Goal: Information Seeking & Learning: Learn about a topic

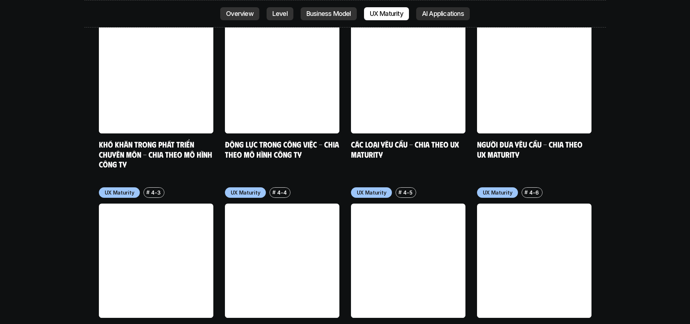
scroll to position [3115, 0]
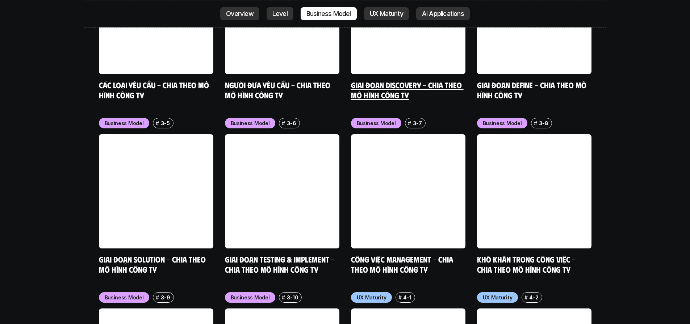
click at [426, 15] on link at bounding box center [408, 17] width 114 height 114
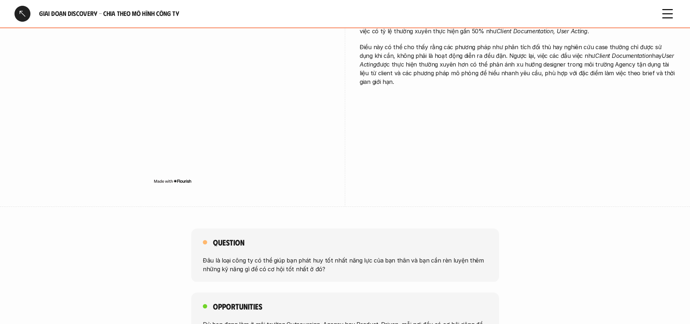
scroll to position [1106, 0]
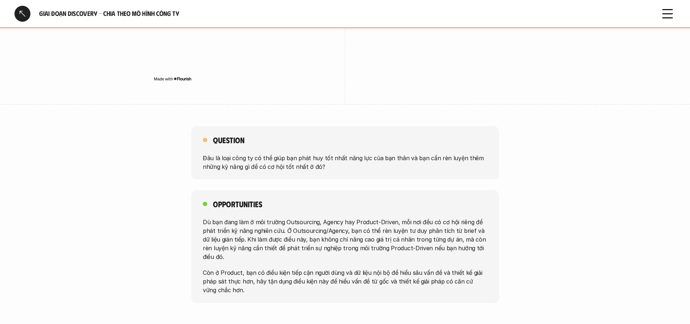
click at [342, 162] on p "Đâu là loại công ty có thể giúp bạn phát huy tốt nhất năng lực của bạn thân và …" at bounding box center [345, 161] width 284 height 17
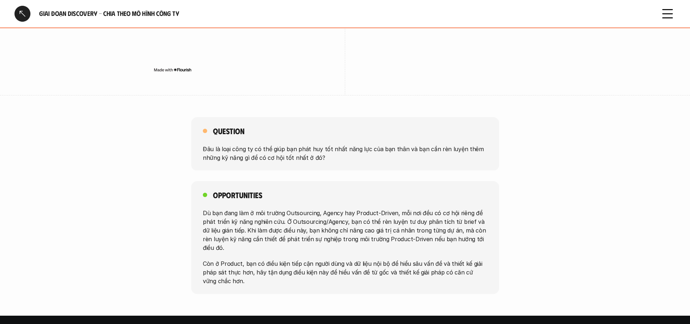
scroll to position [1116, 0]
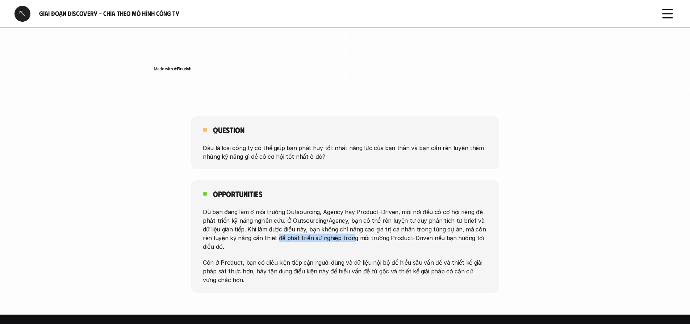
drag, startPoint x: 336, startPoint y: 233, endPoint x: 293, endPoint y: 217, distance: 45.9
click at [265, 227] on p "Dù bạn đang làm ở môi trường Outsourcing, Agency hay Product-Driven, mỗi nơi đề…" at bounding box center [345, 229] width 284 height 43
drag, startPoint x: 361, startPoint y: 202, endPoint x: 372, endPoint y: 199, distance: 11.2
click at [364, 208] on p "Dù bạn đang làm ở môi trường Outsourcing, Agency hay Product-Driven, mỗi nơi đề…" at bounding box center [345, 229] width 284 height 43
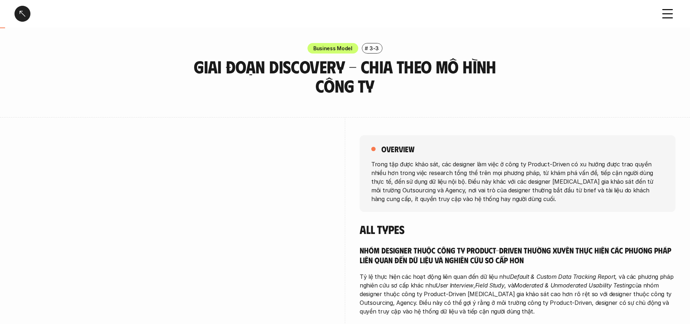
scroll to position [0, 0]
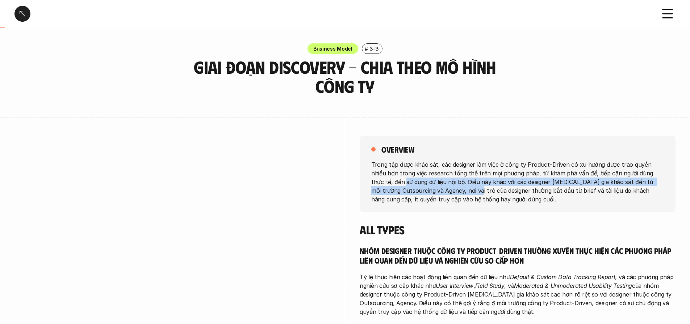
drag, startPoint x: 432, startPoint y: 194, endPoint x: 366, endPoint y: 183, distance: 67.6
click at [366, 183] on div "overview Trong tập được khảo sát, các designer làm việc ở công ty Product-Drive…" at bounding box center [517, 174] width 316 height 77
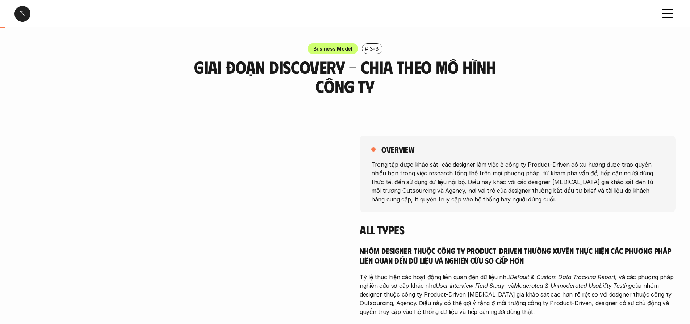
click at [401, 172] on p "Trong tập được khảo sát, các designer làm việc ở công ty Product-Driven có xu h…" at bounding box center [517, 181] width 292 height 43
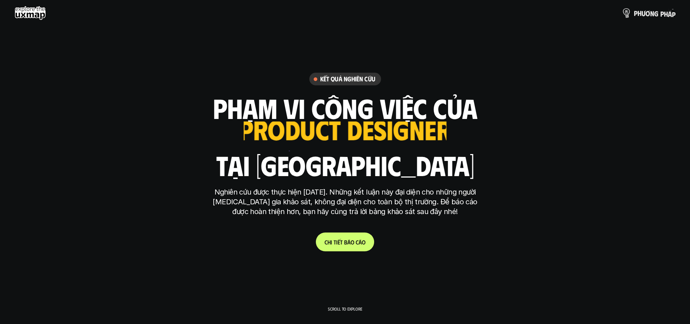
click at [641, 15] on p "p h ư ơ n g p h á p" at bounding box center [654, 13] width 42 height 8
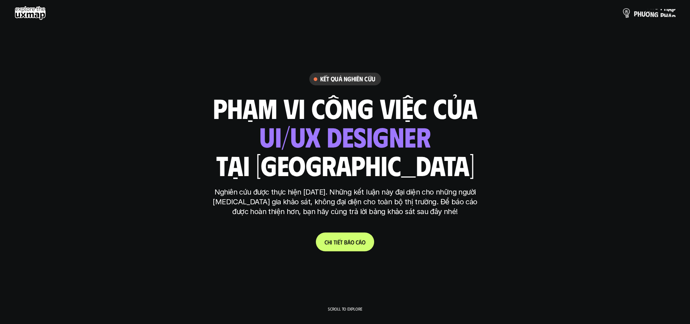
click at [662, 13] on p "p h ư ơ n g p h á p" at bounding box center [654, 13] width 42 height 8
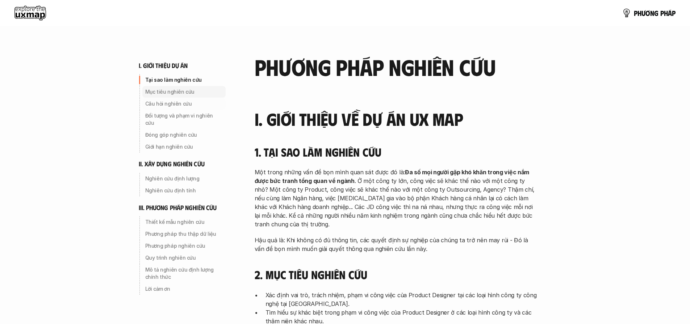
click at [156, 93] on p "Mục tiêu nghiên cứu" at bounding box center [183, 91] width 77 height 7
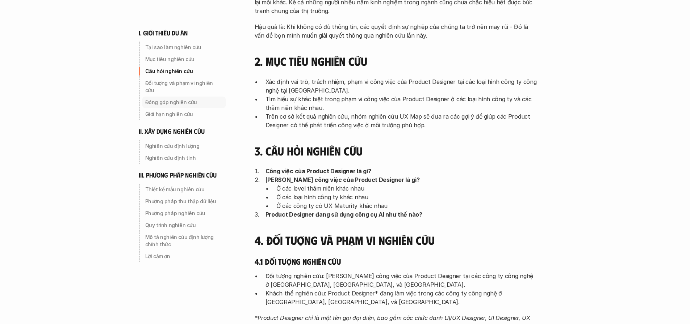
click at [168, 99] on p "Đóng góp nghiên cứu" at bounding box center [183, 102] width 77 height 7
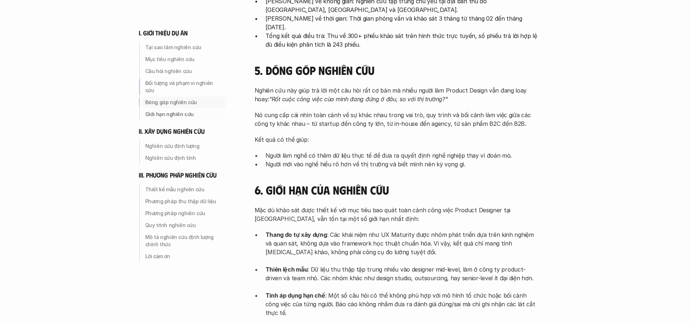
scroll to position [571, 0]
click at [174, 99] on p "Đóng góp nghiên cứu" at bounding box center [183, 102] width 77 height 7
click at [185, 143] on p "Nghiên cứu định lượng" at bounding box center [183, 146] width 77 height 7
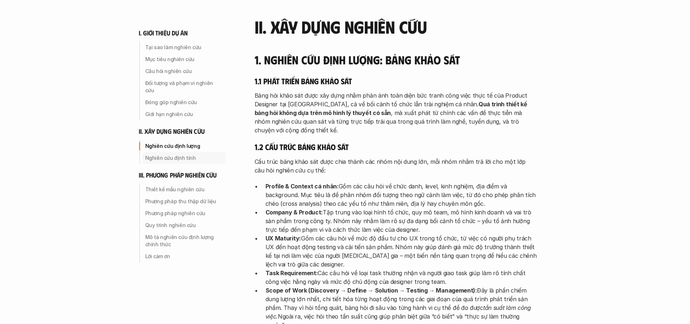
click at [183, 155] on p "Nghiên cứu định tính" at bounding box center [183, 158] width 77 height 7
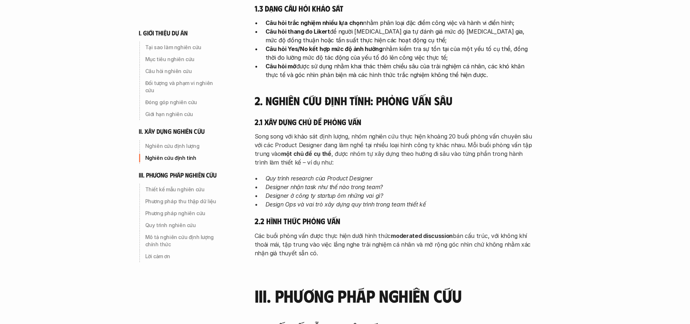
scroll to position [1374, 0]
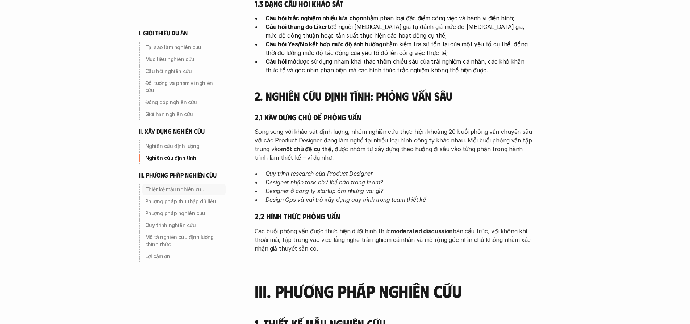
click at [194, 186] on p "Thiết kế mẫu nghiên cứu" at bounding box center [183, 189] width 77 height 7
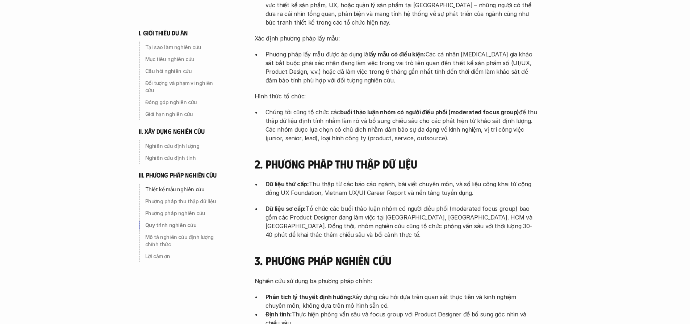
scroll to position [1982, 0]
